Goal: Task Accomplishment & Management: Use online tool/utility

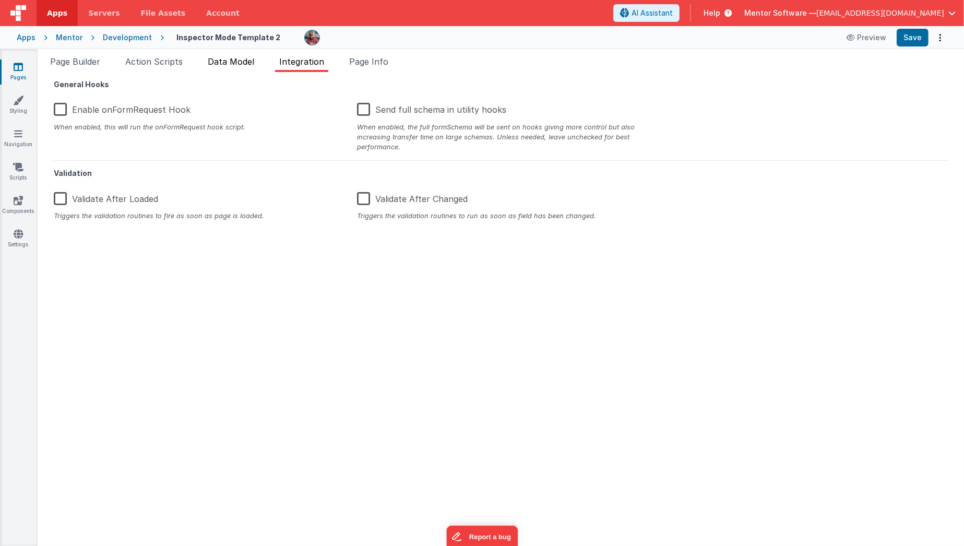
click at [245, 68] on li "Data Model" at bounding box center [231, 63] width 55 height 17
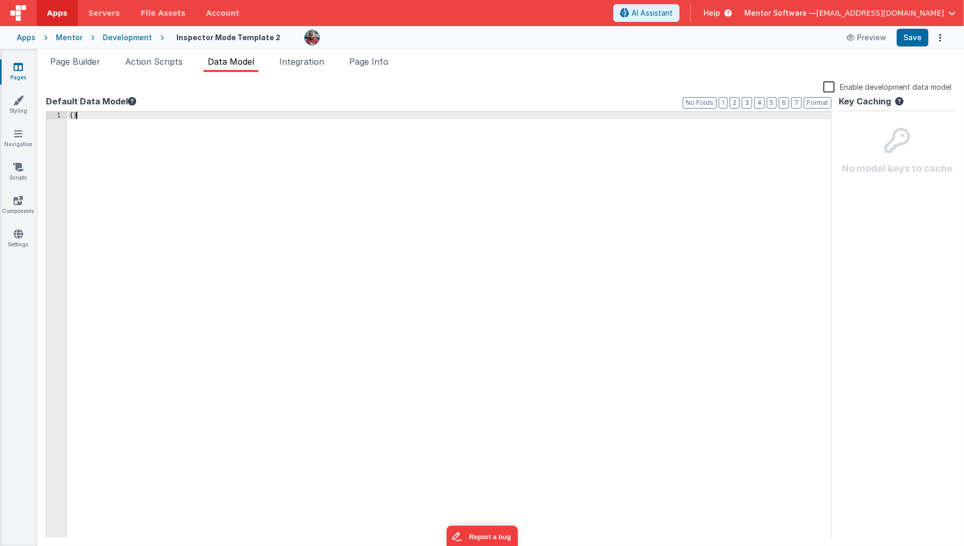
click at [206, 160] on div "{ }" at bounding box center [449, 333] width 764 height 442
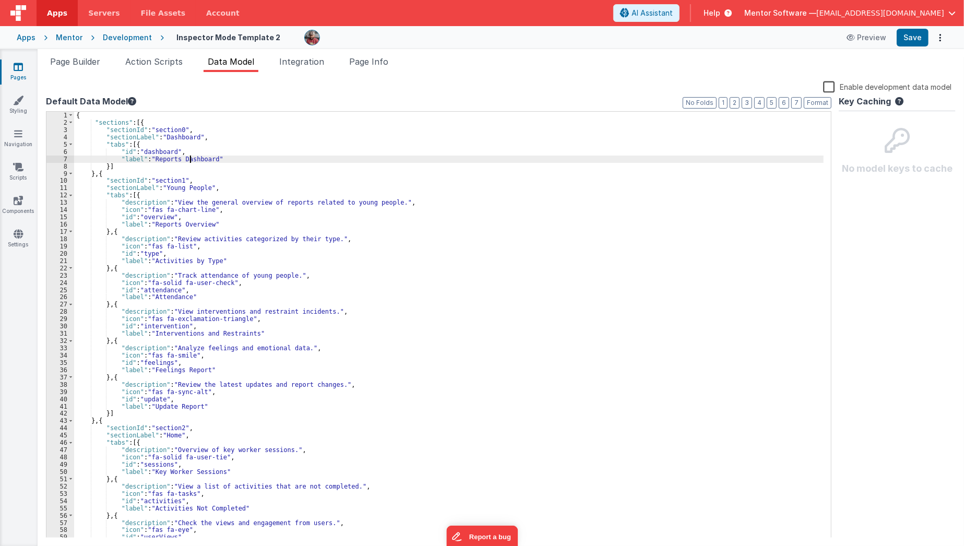
click at [191, 156] on div "{ "sections" : [{ "sectionId" : "section0" , "sectionLabel" : "Dashboard" , "ta…" at bounding box center [449, 333] width 750 height 442
click at [166, 159] on div "{ "sections" : [{ "sectionId" : "section0" , "sectionLabel" : "Dashboard" , "ta…" at bounding box center [449, 333] width 750 height 442
click at [200, 195] on div "{ "sections" : [{ "sectionId" : "section0" , "sectionLabel" : "Dashboard" , "ta…" at bounding box center [449, 333] width 750 height 442
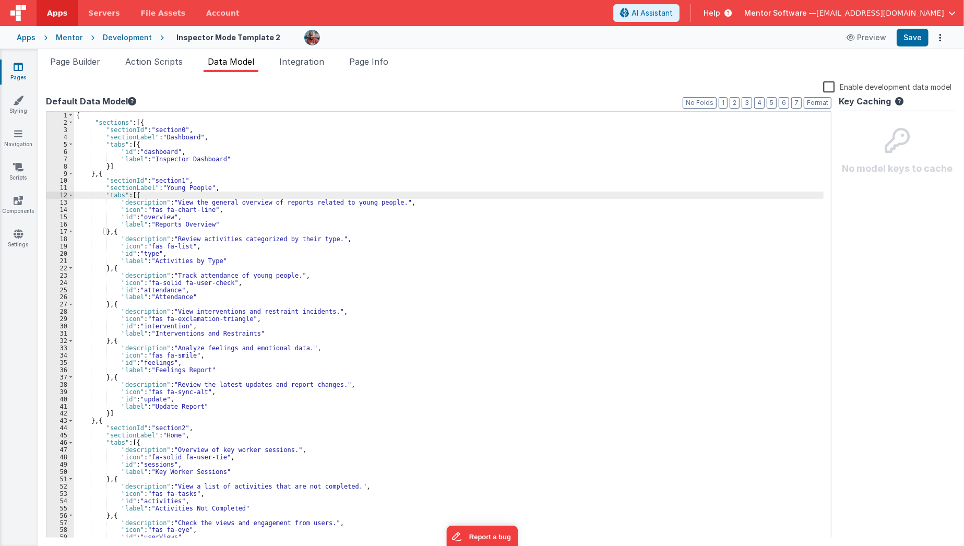
click at [170, 187] on div "{ "sections" : [{ "sectionId" : "section0" , "sectionLabel" : "Dashboard" , "ta…" at bounding box center [449, 333] width 750 height 442
click at [195, 185] on div "{ "sections" : [{ "sectionId" : "section0" , "sectionLabel" : "Dashboard" , "ta…" at bounding box center [449, 333] width 750 height 442
click at [202, 187] on div "{ "sections" : [{ "sectionId" : "section0" , "sectionLabel" : "Dashboard" , "ta…" at bounding box center [449, 333] width 750 height 442
click at [161, 191] on div "{ "sections" : [{ "sectionId" : "section0" , "sectionLabel" : "Dashboard" , "ta…" at bounding box center [449, 333] width 750 height 442
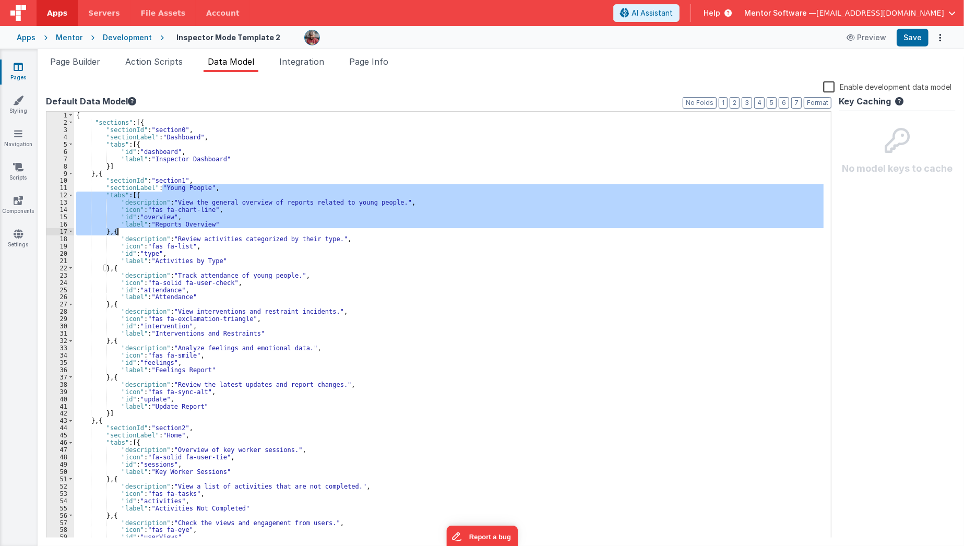
click at [169, 230] on div "{ "sections" : [{ "sectionId" : "section0" , "sectionLabel" : "Dashboard" , "ta…" at bounding box center [449, 333] width 750 height 442
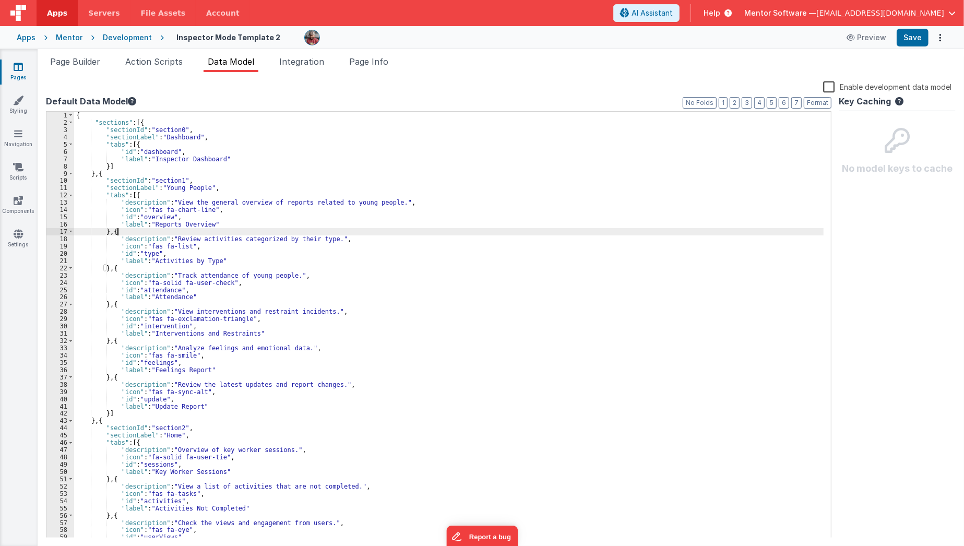
click at [169, 230] on div "{ "sections" : [{ "sectionId" : "section0" , "sectionLabel" : "Dashboard" , "ta…" at bounding box center [449, 333] width 750 height 442
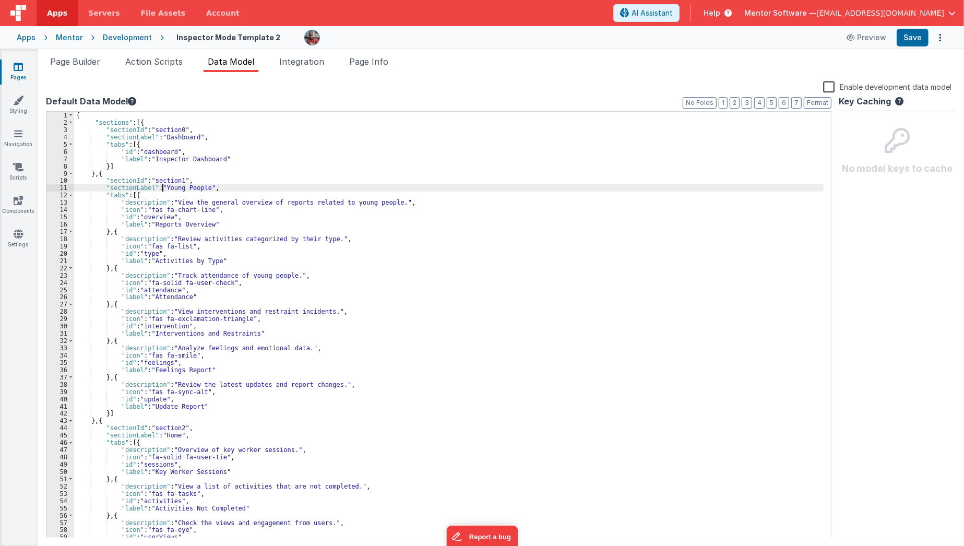
click at [163, 185] on div "{ "sections" : [{ "sectionId" : "section0" , "sectionLabel" : "Dashboard" , "ta…" at bounding box center [449, 333] width 750 height 442
click at [168, 221] on div "{ "sections" : [{ "sectionId" : "section0" , "sectionLabel" : "Dashboard" , "ta…" at bounding box center [449, 333] width 750 height 442
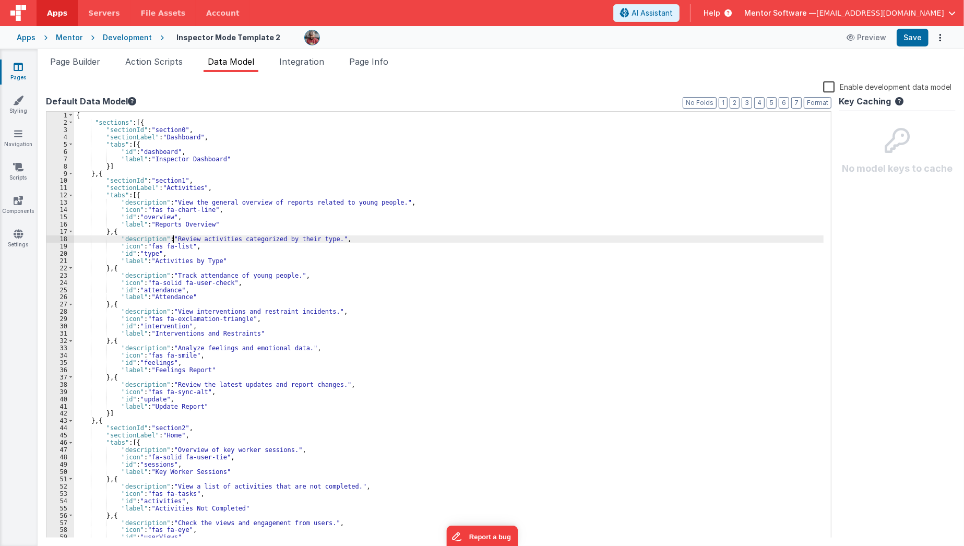
click at [173, 238] on div "{ "sections" : [{ "sectionId" : "section0" , "sectionLabel" : "Dashboard" , "ta…" at bounding box center [449, 333] width 750 height 442
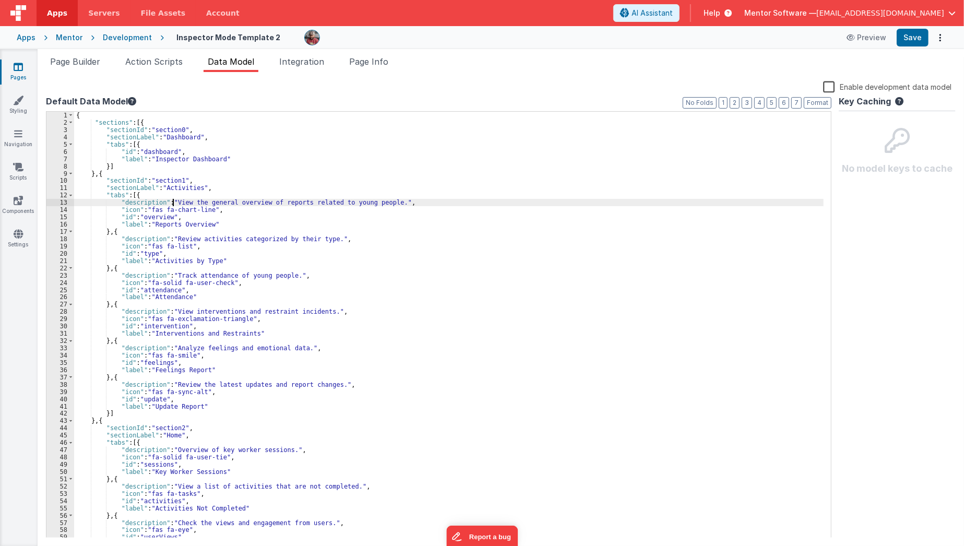
click at [173, 204] on div "{ "sections" : [{ "sectionId" : "section0" , "sectionLabel" : "Dashboard" , "ta…" at bounding box center [449, 333] width 750 height 442
click at [254, 267] on div "{ "sections" : [{ "sectionId" : "section0" , "sectionLabel" : "Dashboard" , "ta…" at bounding box center [449, 333] width 750 height 442
click at [234, 204] on div "{ "sections" : [{ "sectionId" : "section0" , "sectionLabel" : "Dashboard" , "ta…" at bounding box center [449, 333] width 750 height 442
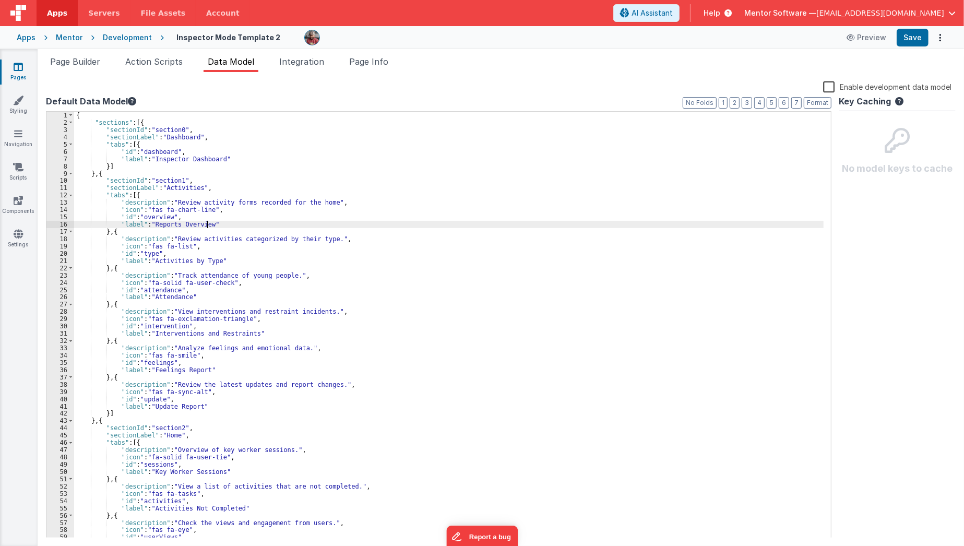
click at [208, 227] on div "{ "sections" : [{ "sectionId" : "section0" , "sectionLabel" : "Dashboard" , "ta…" at bounding box center [449, 333] width 750 height 442
click at [206, 214] on div "{ "sections" : [{ "sectionId" : "section0" , "sectionLabel" : "Dashboard" , "ta…" at bounding box center [449, 333] width 750 height 442
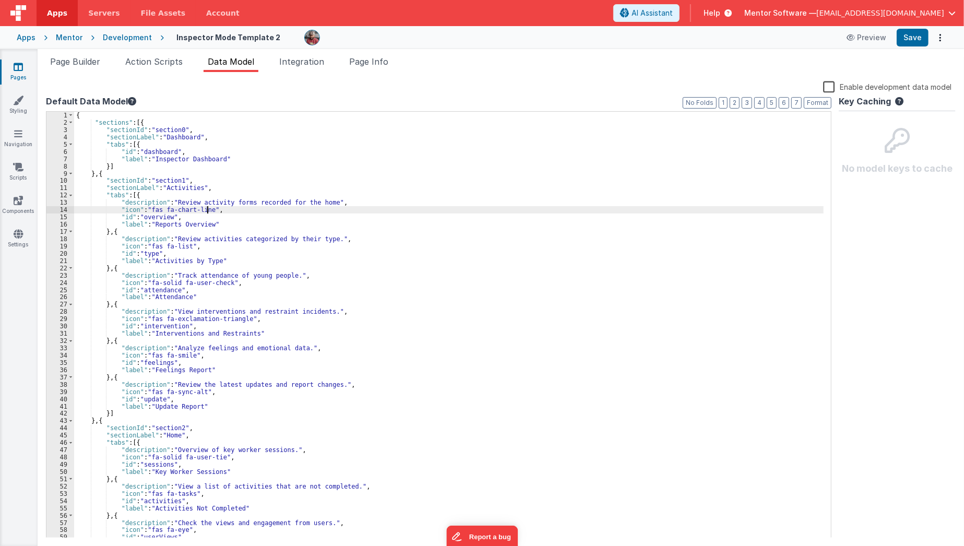
click at [207, 210] on div "{ "sections" : [{ "sectionId" : "section0" , "sectionLabel" : "Dashboard" , "ta…" at bounding box center [449, 333] width 750 height 442
click at [154, 210] on div "{ "sections" : [{ "sectionId" : "section0" , "sectionLabel" : "Dashboard" , "ta…" at bounding box center [449, 333] width 750 height 442
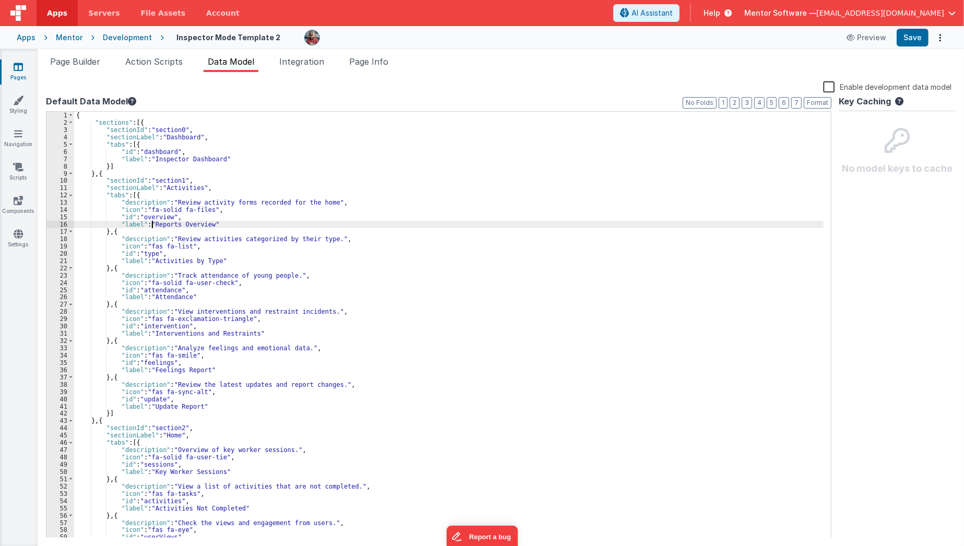
click at [151, 228] on div "{ "sections" : [{ "sectionId" : "section0" , "sectionLabel" : "Dashboard" , "ta…" at bounding box center [449, 333] width 750 height 442
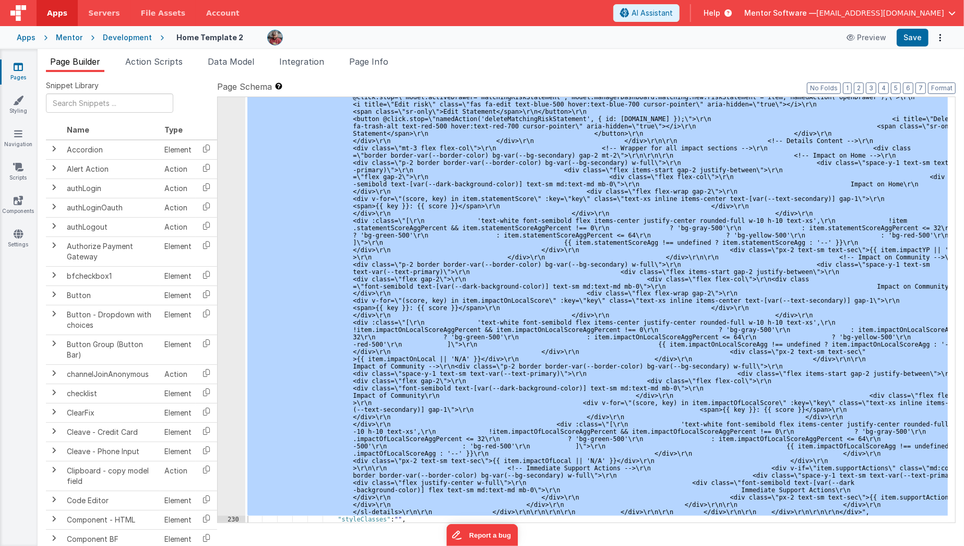
scroll to position [10390, 0]
click at [20, 66] on icon at bounding box center [18, 67] width 9 height 10
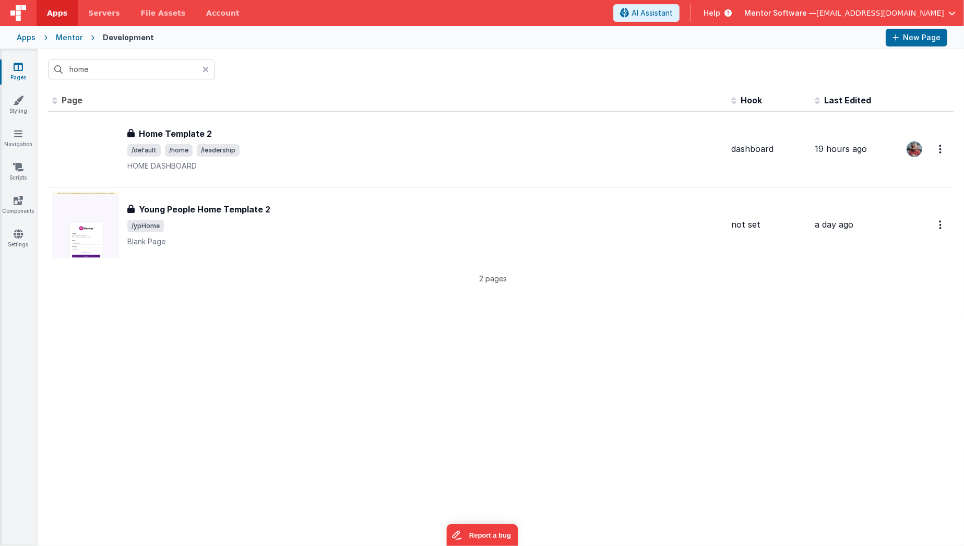
click at [204, 70] on icon at bounding box center [206, 69] width 6 height 8
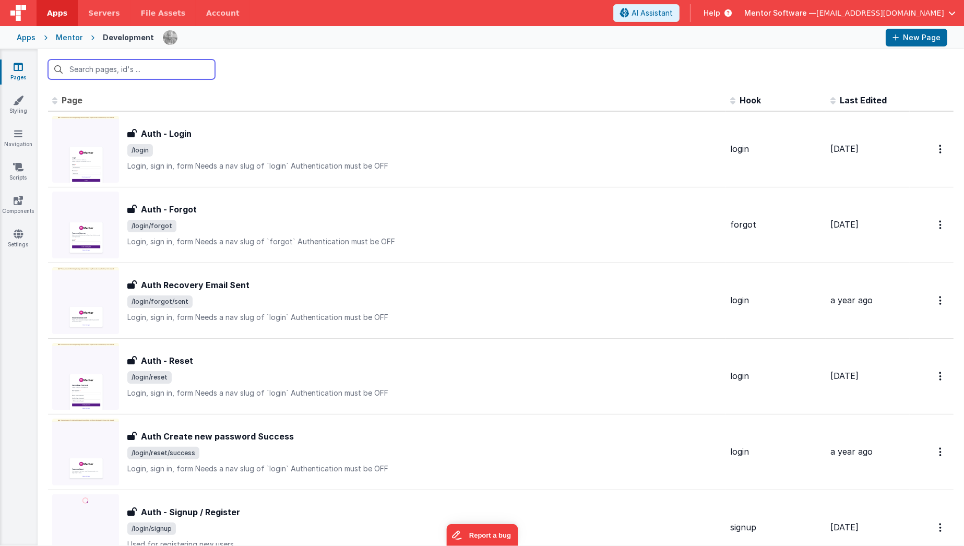
click at [178, 72] on input "text" at bounding box center [131, 70] width 167 height 20
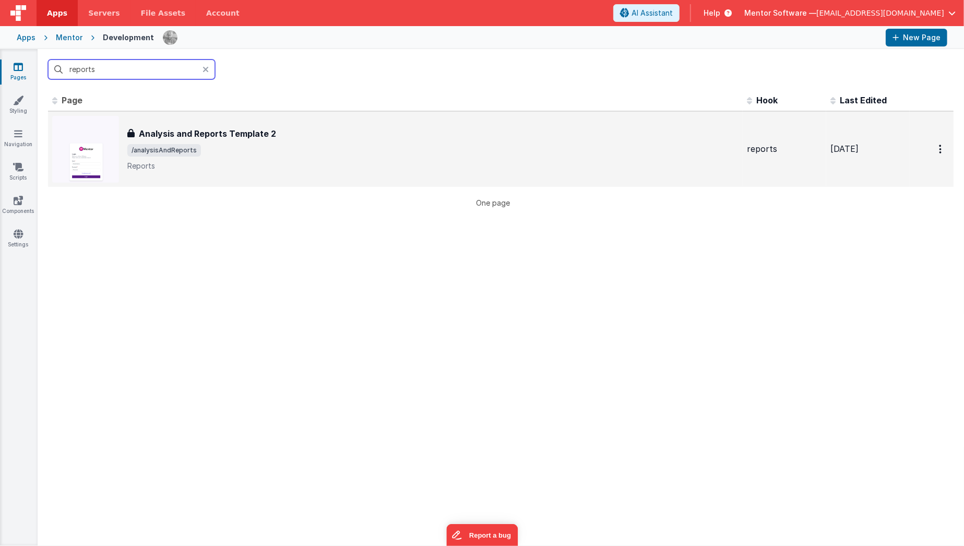
type input "reports"
click at [205, 127] on h3 "Analysis and Reports Template 2" at bounding box center [207, 133] width 137 height 13
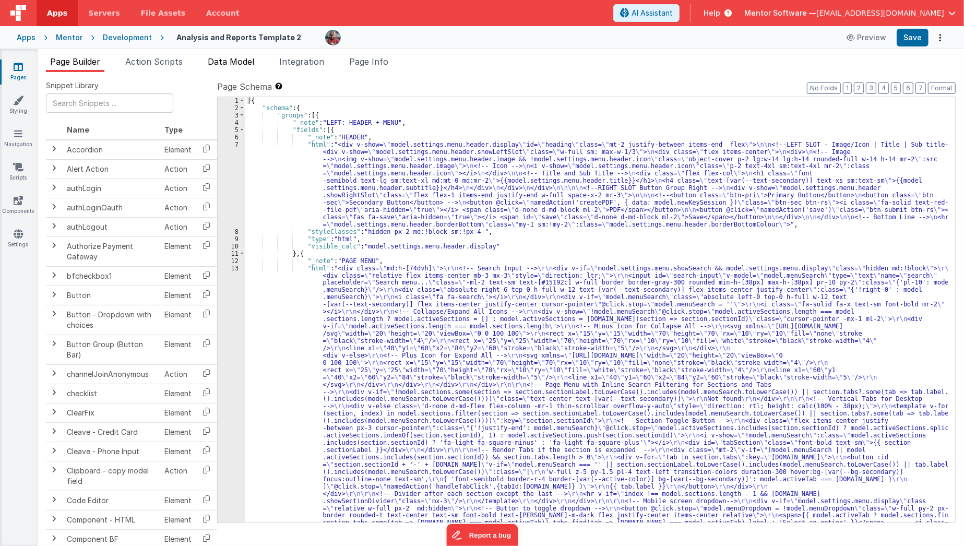
click at [226, 62] on span "Data Model" at bounding box center [231, 61] width 46 height 10
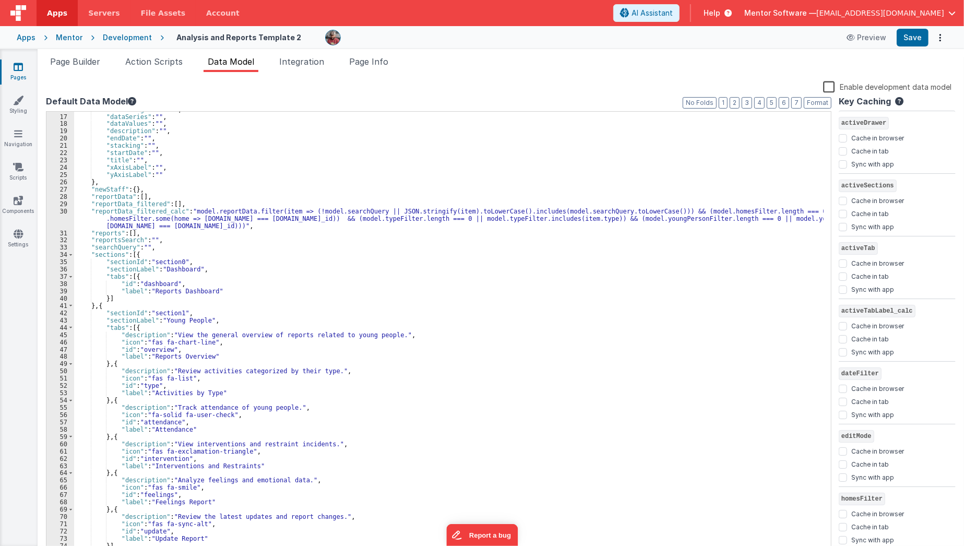
scroll to position [115, 0]
click at [72, 256] on span at bounding box center [71, 254] width 6 height 7
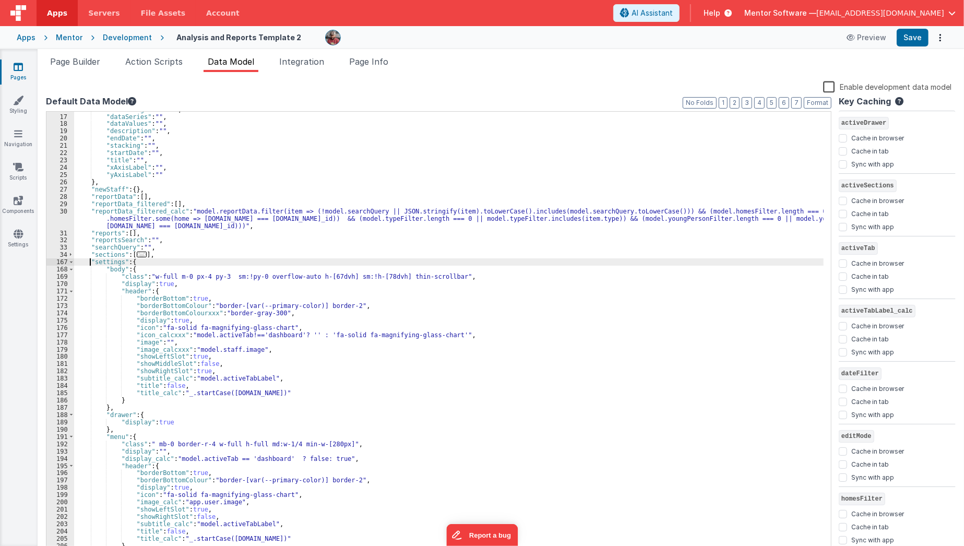
click at [90, 259] on div ""dataCategories" : "" , "dataSeries" : "" , "dataValues" : "" , "description" :…" at bounding box center [449, 335] width 750 height 458
click at [87, 256] on div ""dataCategories" : "" , "dataSeries" : "" , "dataValues" : "" , "description" :…" at bounding box center [449, 335] width 750 height 458
click at [140, 254] on div ""dataCategories" : "" , "dataSeries" : "" , "dataValues" : "" , "description" :…" at bounding box center [449, 333] width 750 height 443
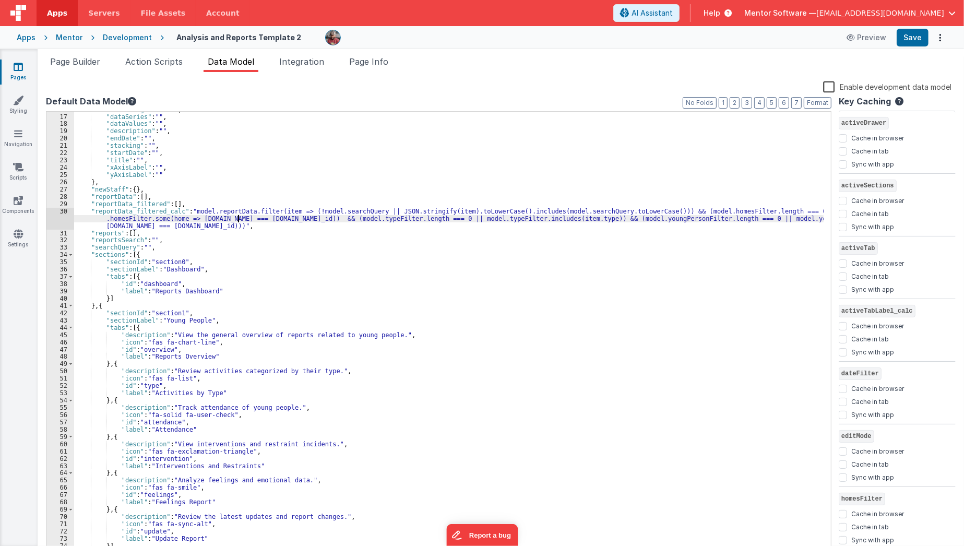
click at [238, 221] on div ""dataCategories" : "" , "dataSeries" : "" , "dataValues" : "" , "description" :…" at bounding box center [449, 335] width 750 height 458
